Goal: Information Seeking & Learning: Learn about a topic

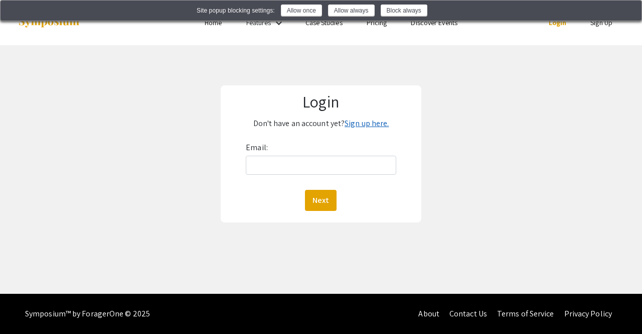
click at [352, 126] on link "Sign up here." at bounding box center [367, 123] width 44 height 11
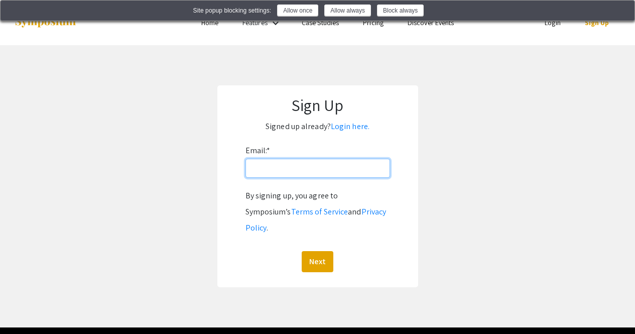
click at [275, 174] on input "Email: *" at bounding box center [317, 168] width 144 height 19
type input "rippyw@oregonstate.edu"
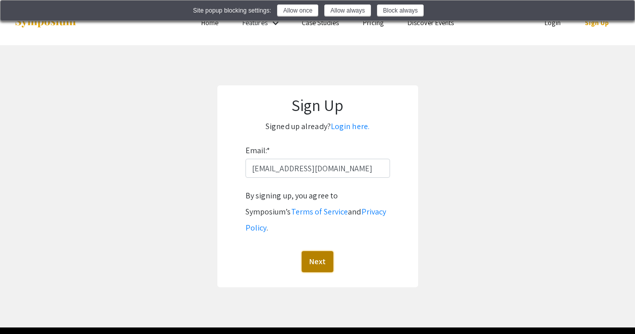
click at [320, 251] on button "Next" at bounding box center [318, 261] width 32 height 21
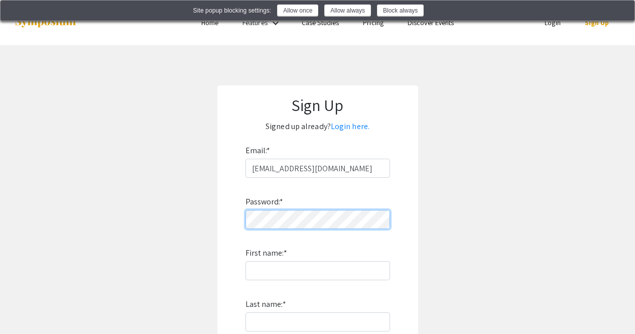
click at [226, 224] on div "Sign Up Signed up already? Login here. Email: * rippyw@oregonstate.edu Password…" at bounding box center [317, 270] width 201 height 371
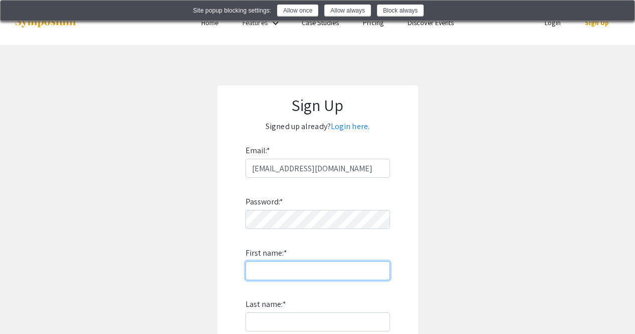
click at [277, 278] on input "First name: *" at bounding box center [317, 270] width 144 height 19
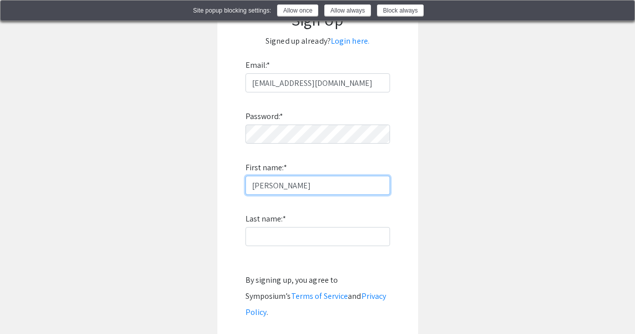
scroll to position [86, 0]
type input "William"
click at [266, 224] on label "Last name: *" at bounding box center [265, 218] width 41 height 16
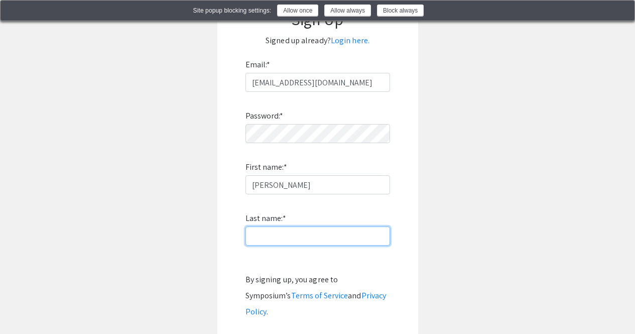
click at [266, 226] on input "Last name: *" at bounding box center [317, 235] width 144 height 19
type input "Rippy"
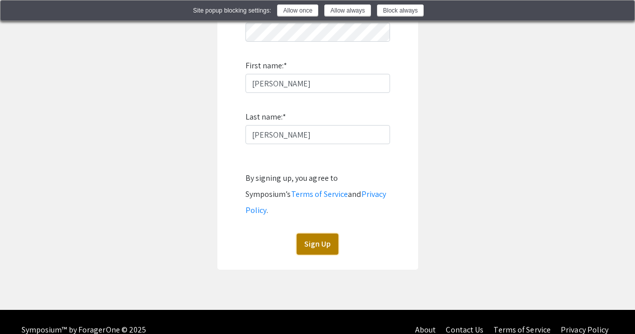
click at [311, 233] on button "Sign Up" at bounding box center [318, 243] width 42 height 21
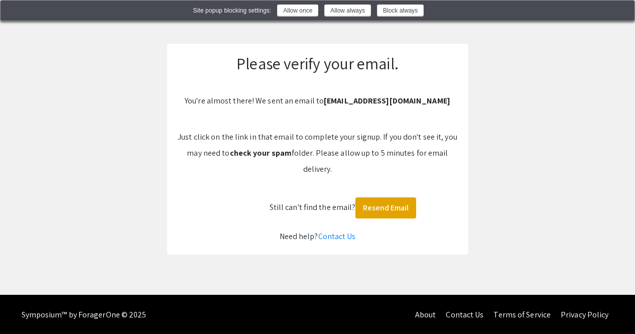
scroll to position [41, 0]
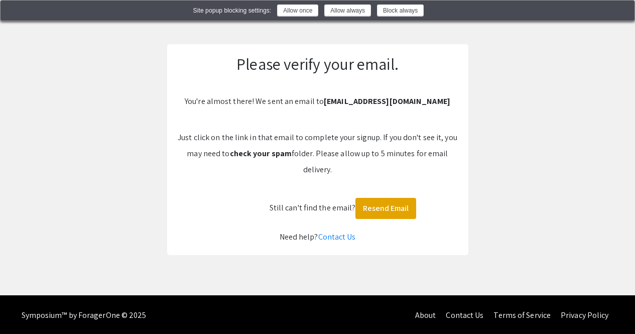
click at [299, 145] on p "Just click on the link in that email to complete your signup. If you don't see …" at bounding box center [317, 153] width 281 height 48
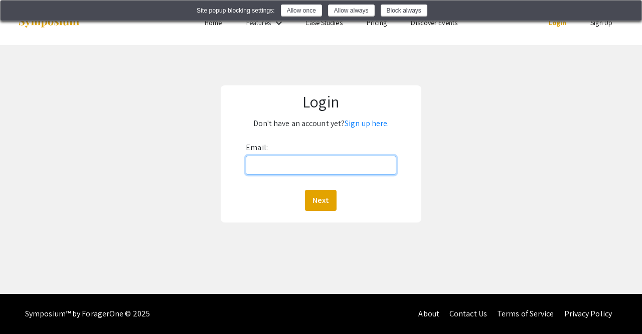
click at [343, 163] on input "Email:" at bounding box center [321, 165] width 151 height 19
type input "rippyw@oregonstate.edu"
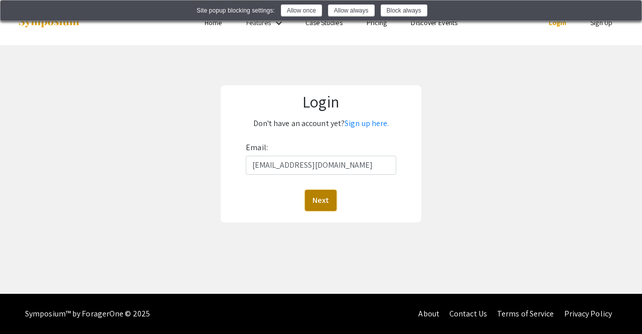
click at [319, 205] on button "Next" at bounding box center [321, 200] width 32 height 21
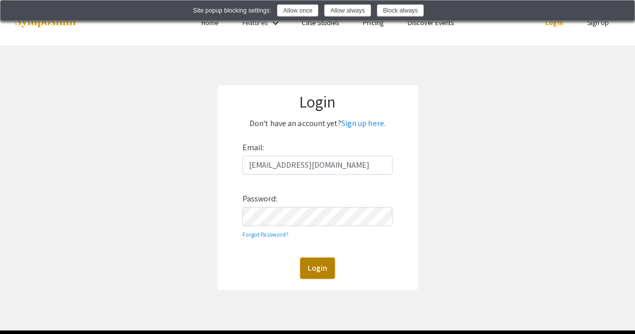
click at [312, 272] on button "Login" at bounding box center [317, 267] width 35 height 21
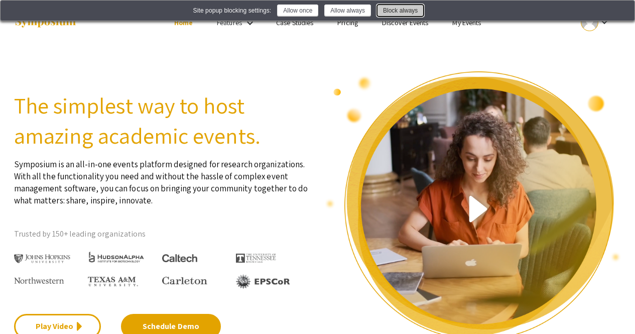
click at [389, 8] on button "Block always" at bounding box center [400, 11] width 47 height 12
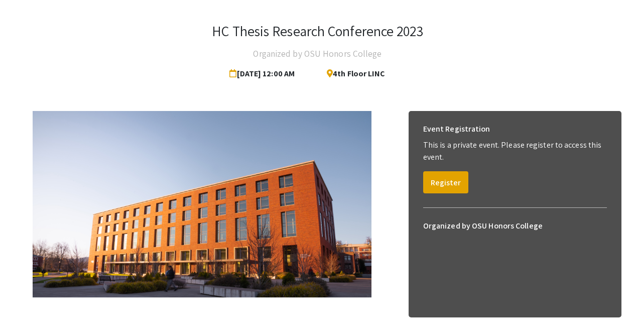
scroll to position [43, 0]
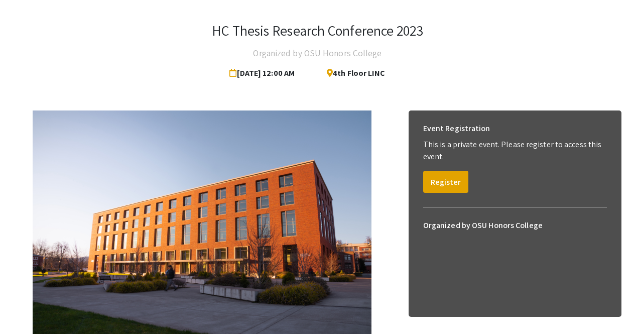
click at [153, 123] on img at bounding box center [202, 223] width 339 height 226
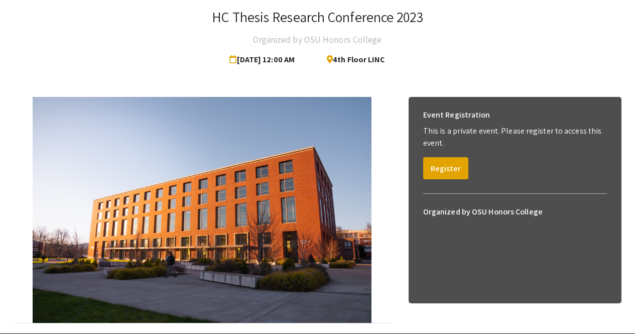
scroll to position [0, 0]
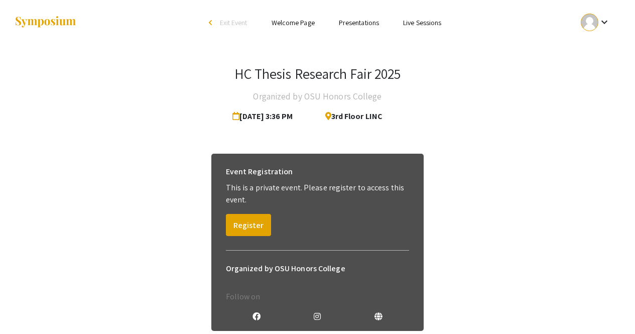
click at [356, 23] on link "Presentations" at bounding box center [359, 22] width 40 height 9
click at [359, 25] on link "Presentations" at bounding box center [359, 22] width 40 height 9
click at [354, 24] on link "Presentations" at bounding box center [359, 22] width 40 height 9
click at [364, 25] on link "Presentations" at bounding box center [359, 22] width 40 height 9
click at [362, 21] on link "Presentations" at bounding box center [359, 22] width 40 height 9
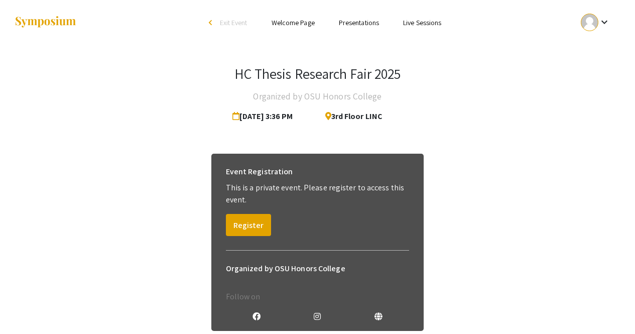
scroll to position [67, 0]
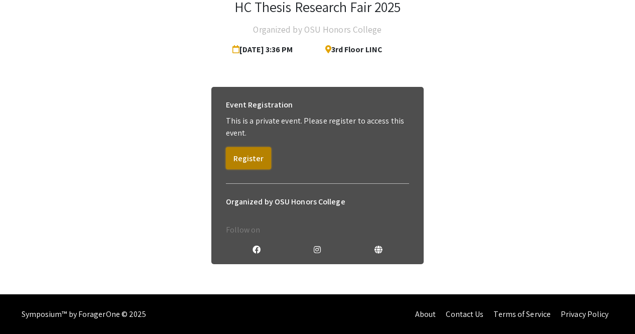
click at [258, 150] on button "Register" at bounding box center [248, 158] width 45 height 22
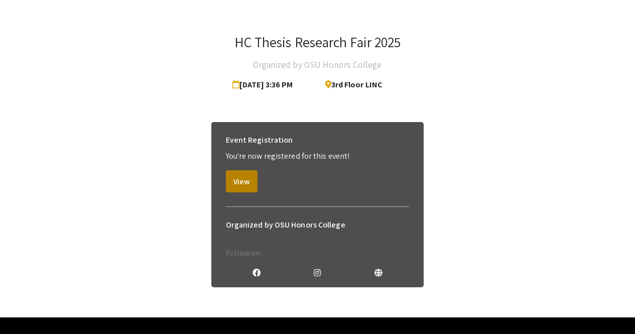
scroll to position [31, 0]
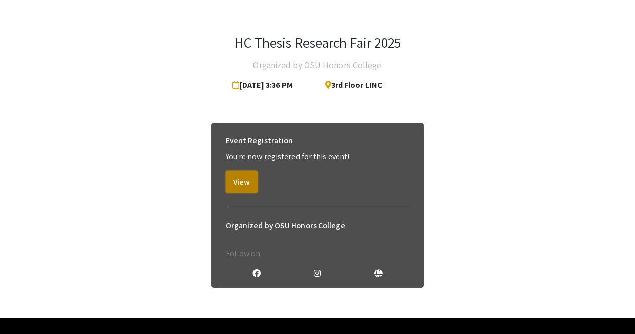
click at [229, 185] on button "View" at bounding box center [242, 182] width 32 height 22
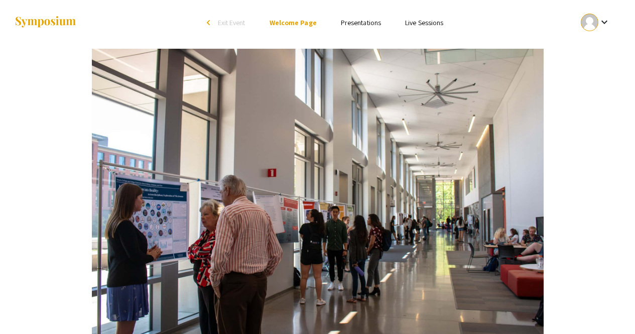
click at [352, 23] on link "Presentations" at bounding box center [361, 22] width 40 height 9
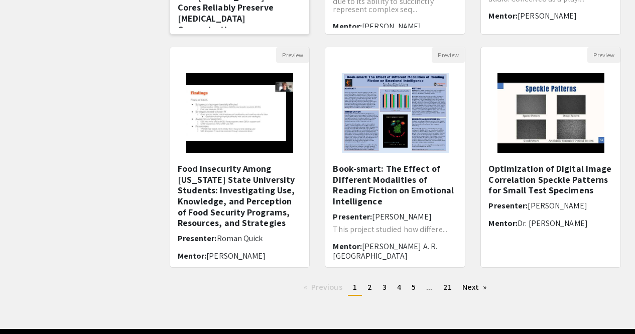
scroll to position [4, 0]
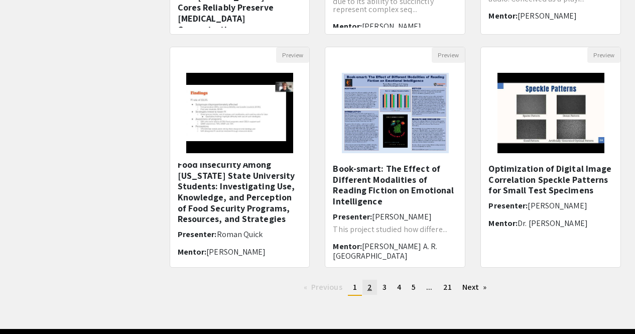
click at [368, 288] on span "2" at bounding box center [369, 286] width 5 height 11
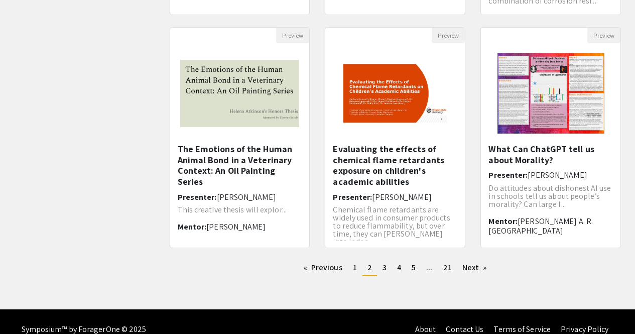
scroll to position [317, 0]
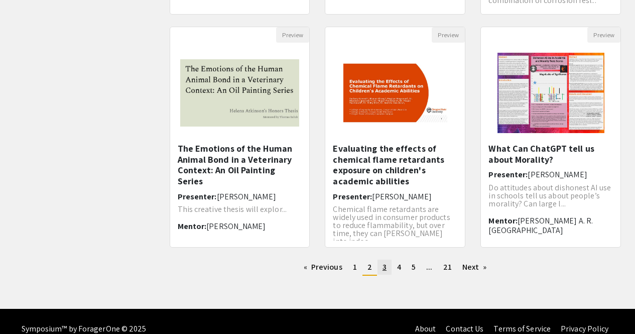
click at [387, 272] on link "page 3" at bounding box center [384, 266] width 14 height 15
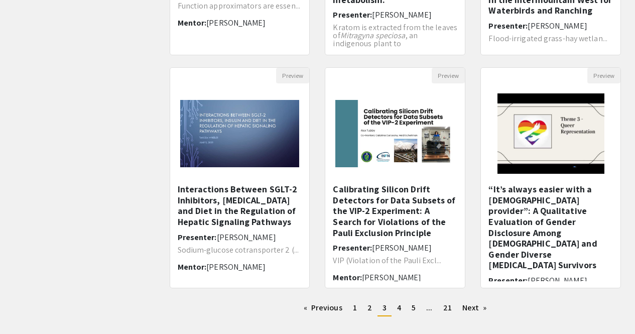
scroll to position [282, 0]
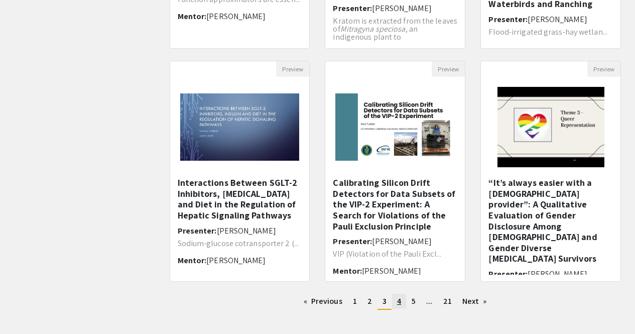
click at [402, 302] on link "page 4" at bounding box center [399, 300] width 14 height 15
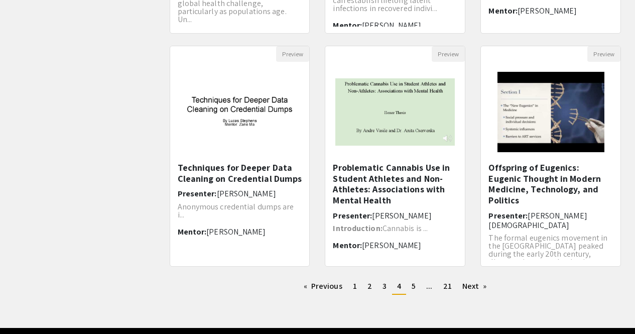
scroll to position [332, 0]
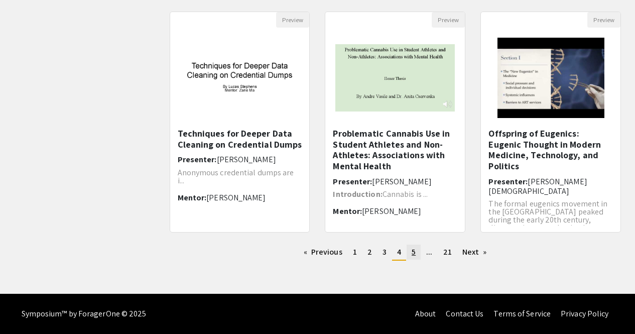
click at [408, 253] on link "page 5" at bounding box center [413, 251] width 14 height 15
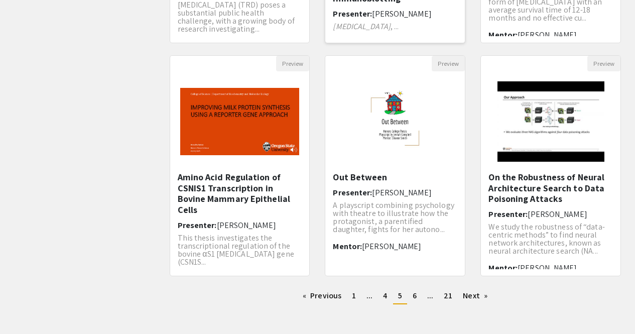
scroll to position [332, 0]
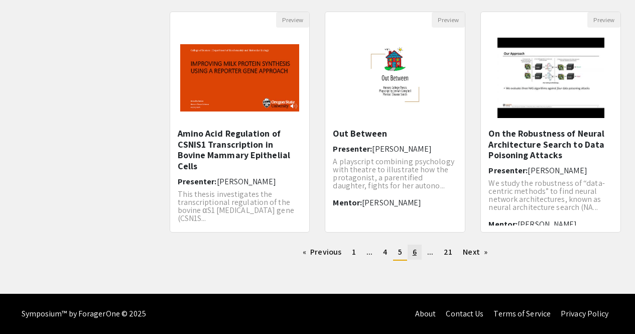
click at [417, 256] on link "page 6" at bounding box center [414, 251] width 14 height 15
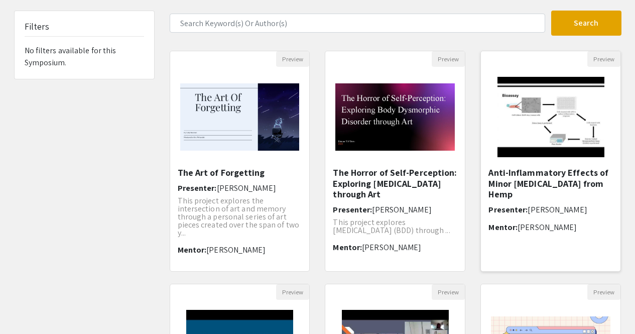
scroll to position [58, 0]
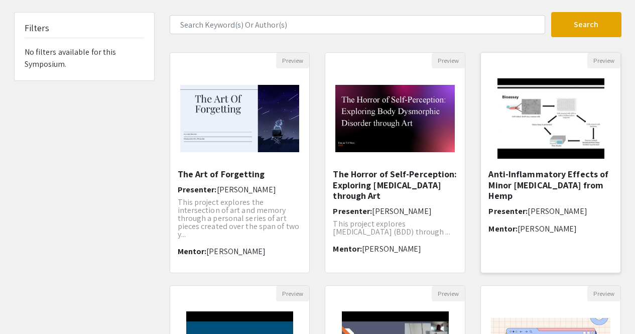
click at [515, 184] on h5 "Anti-Inflammatory Effects of Minor Cannabinoids from Hemp" at bounding box center [550, 185] width 124 height 33
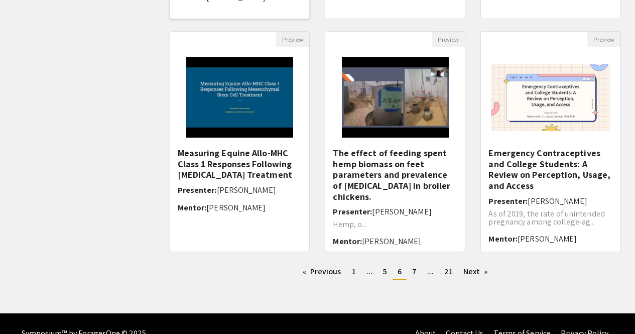
scroll to position [313, 0]
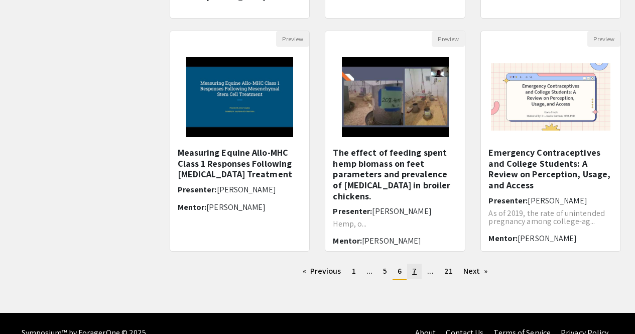
click at [412, 274] on span "7" at bounding box center [414, 270] width 5 height 11
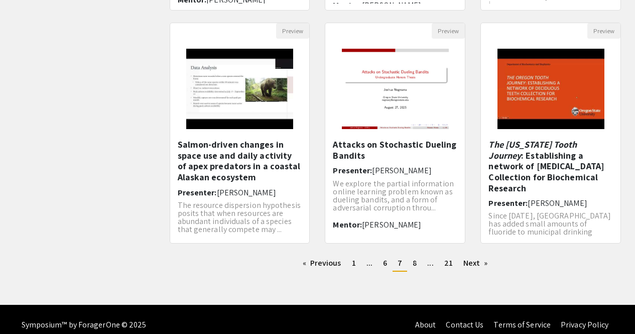
scroll to position [332, 0]
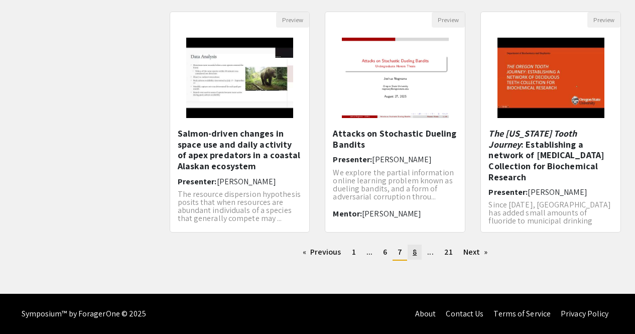
click at [416, 257] on link "page 8" at bounding box center [414, 251] width 14 height 15
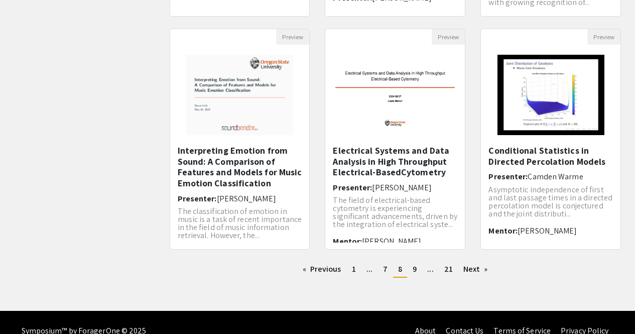
scroll to position [332, 0]
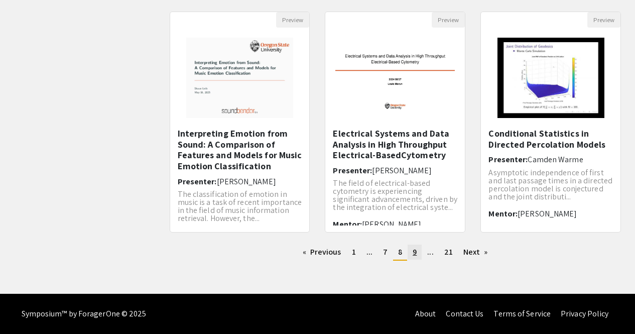
click at [411, 251] on link "page 9" at bounding box center [414, 251] width 14 height 15
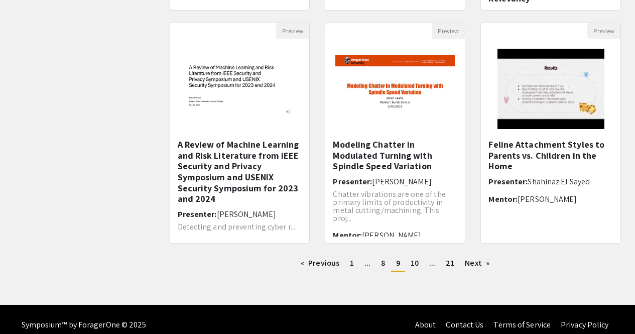
scroll to position [332, 0]
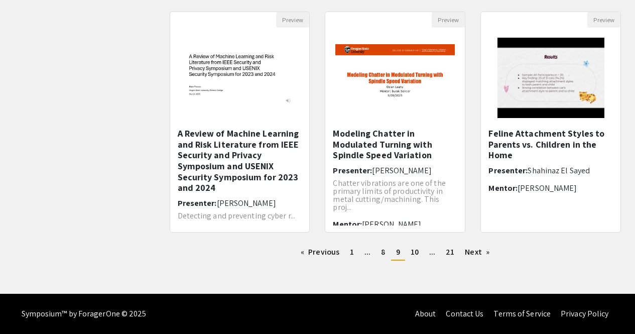
click at [413, 250] on span "10" at bounding box center [414, 251] width 8 height 11
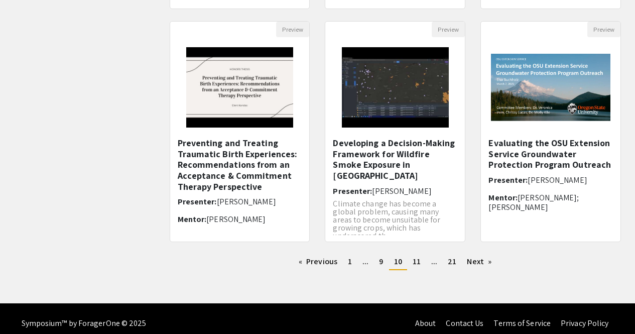
scroll to position [332, 0]
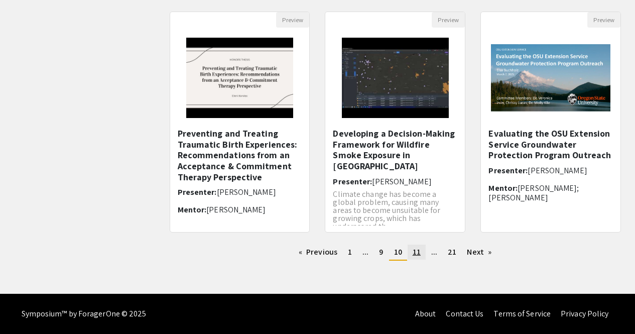
click at [416, 251] on span "11" at bounding box center [416, 251] width 8 height 11
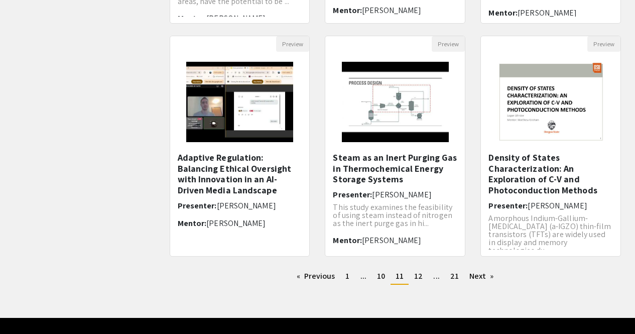
scroll to position [308, 0]
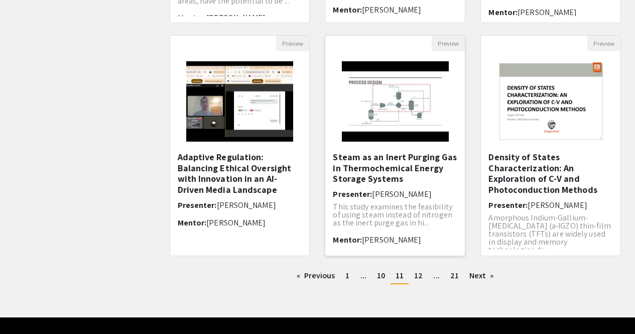
click at [358, 165] on h5 "Steam as an Inert Purging Gas in Thermochemical Energy Storage Systems" at bounding box center [395, 168] width 124 height 33
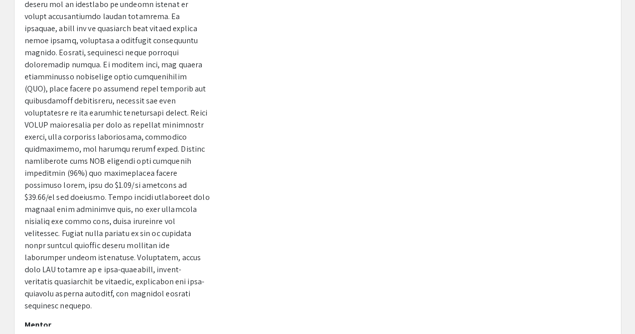
scroll to position [136, 0]
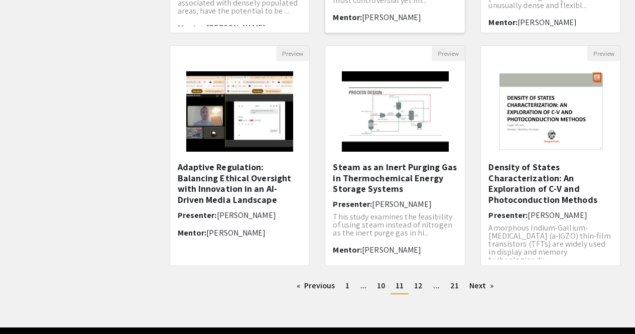
scroll to position [299, 0]
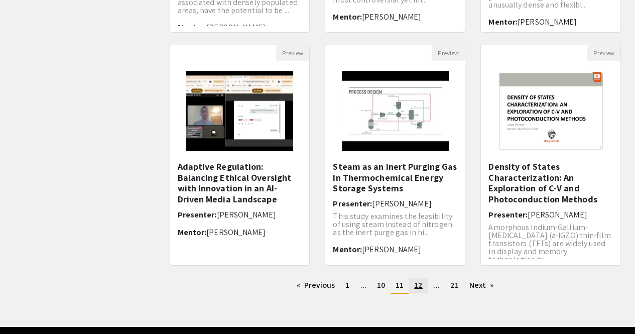
click at [418, 288] on span "12" at bounding box center [418, 284] width 9 height 11
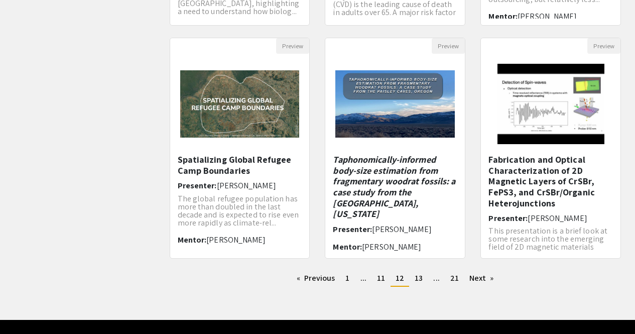
scroll to position [306, 0]
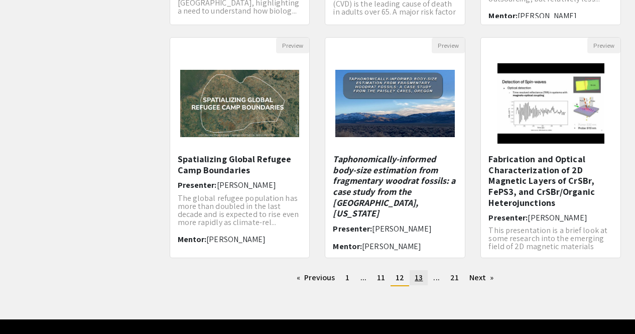
click at [419, 278] on span "13" at bounding box center [418, 277] width 8 height 11
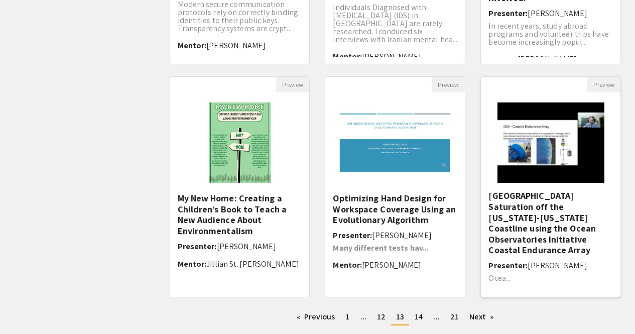
scroll to position [27, 0]
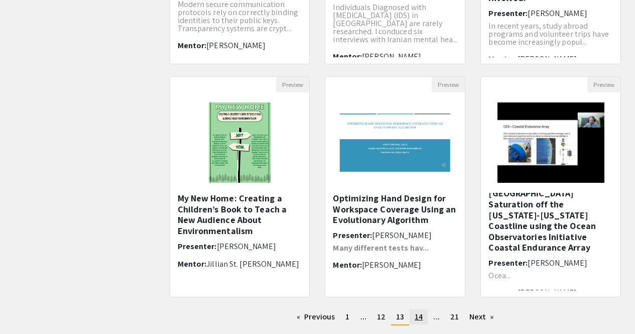
click at [421, 317] on span "14" at bounding box center [418, 316] width 8 height 11
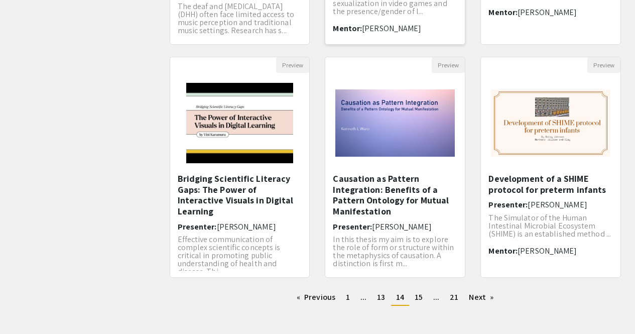
scroll to position [288, 0]
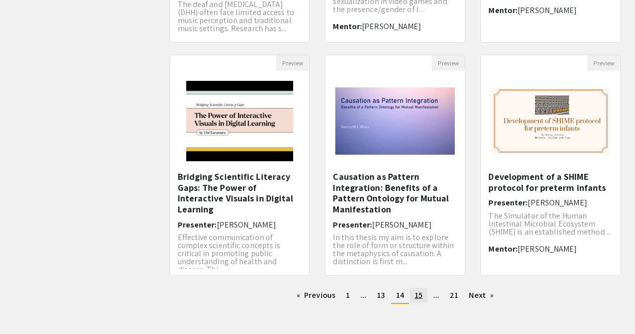
click at [416, 298] on span "15" at bounding box center [418, 294] width 8 height 11
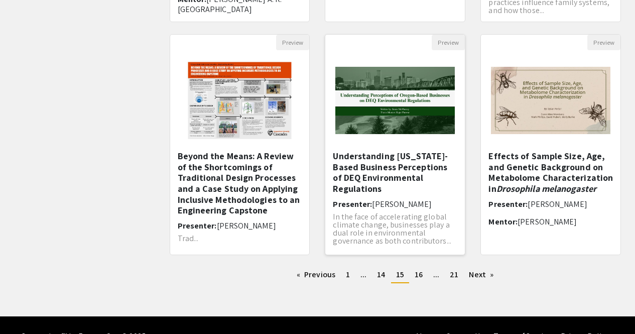
scroll to position [309, 0]
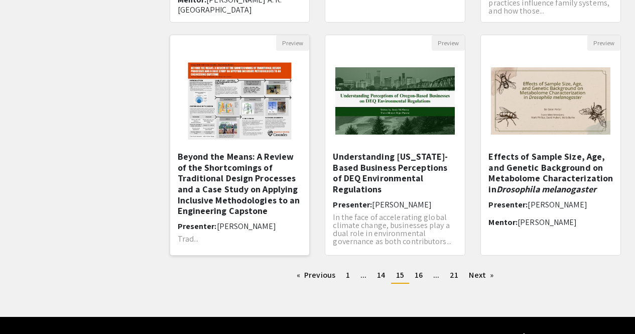
click at [219, 176] on h5 "Beyond the Means: A Review of the Shortcomings of Traditional Design Processes …" at bounding box center [240, 183] width 124 height 65
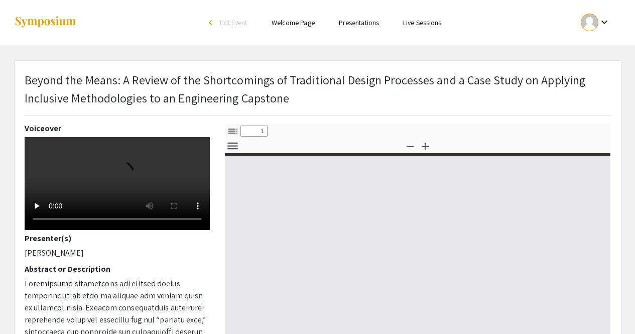
select select "custom"
type input "0"
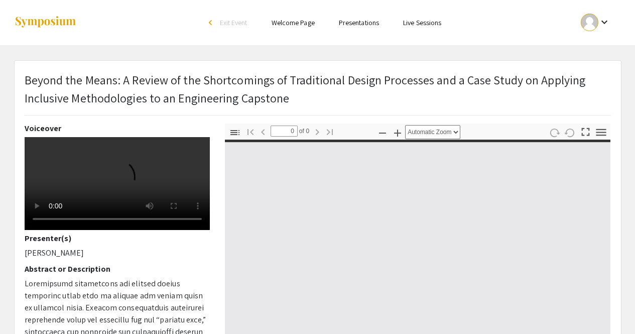
select select "custom"
type input "1"
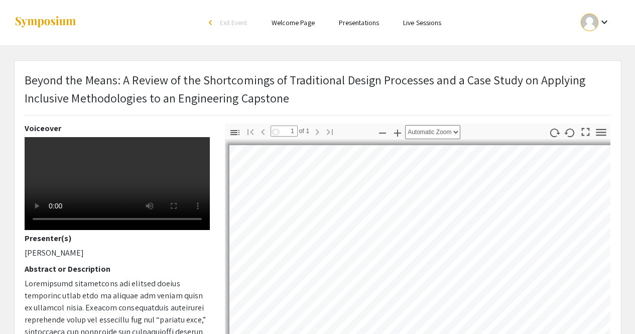
select select "auto"
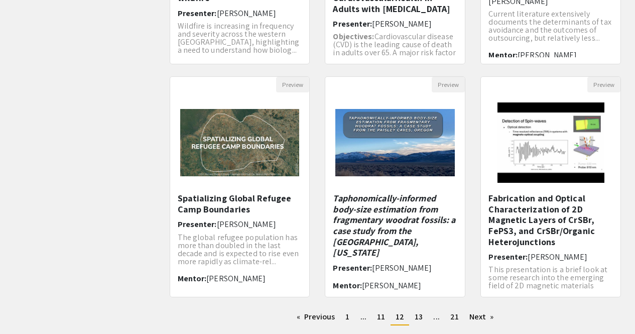
scroll to position [306, 0]
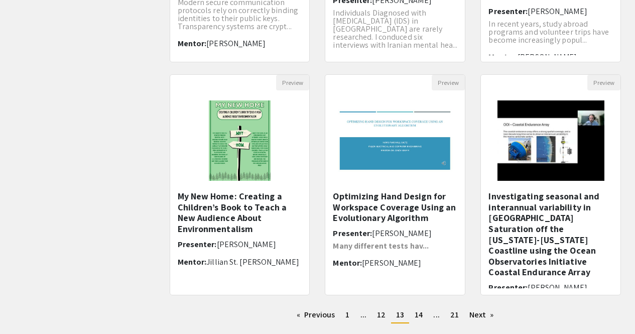
scroll to position [270, 0]
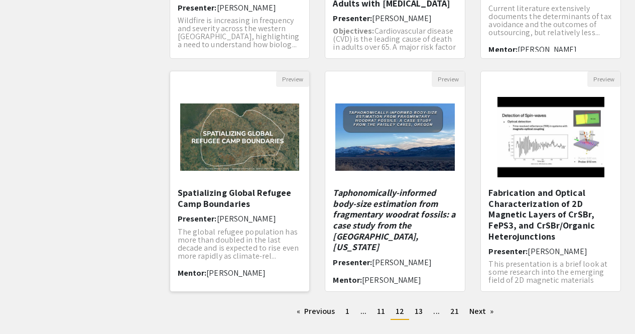
scroll to position [332, 0]
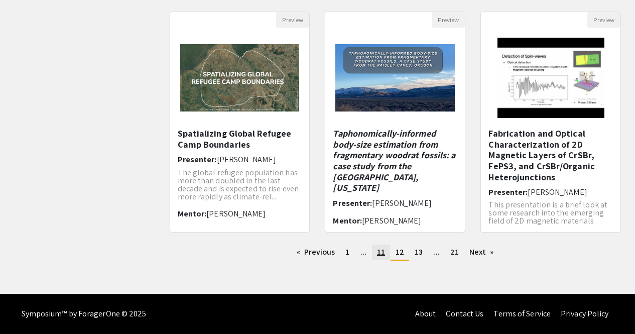
click at [383, 253] on span "11" at bounding box center [381, 251] width 8 height 11
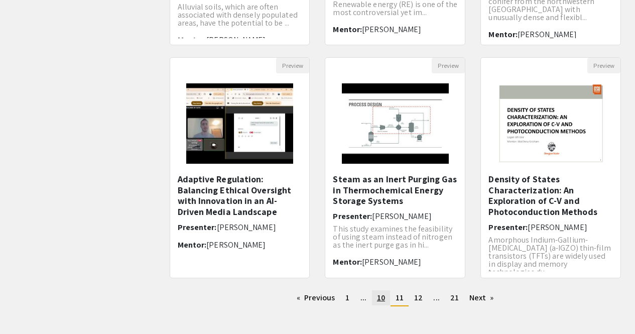
scroll to position [287, 0]
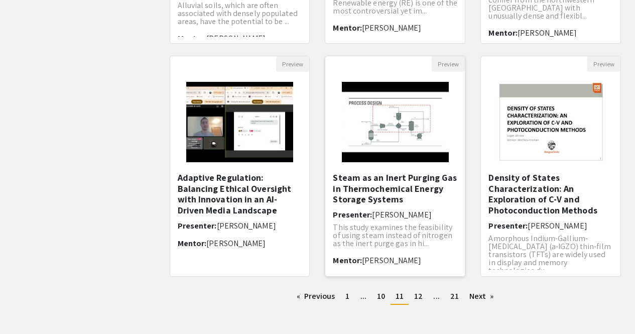
click at [376, 179] on h5 "Steam as an Inert Purging Gas in Thermochemical Energy Storage Systems" at bounding box center [395, 188] width 124 height 33
